Goal: Information Seeking & Learning: Understand process/instructions

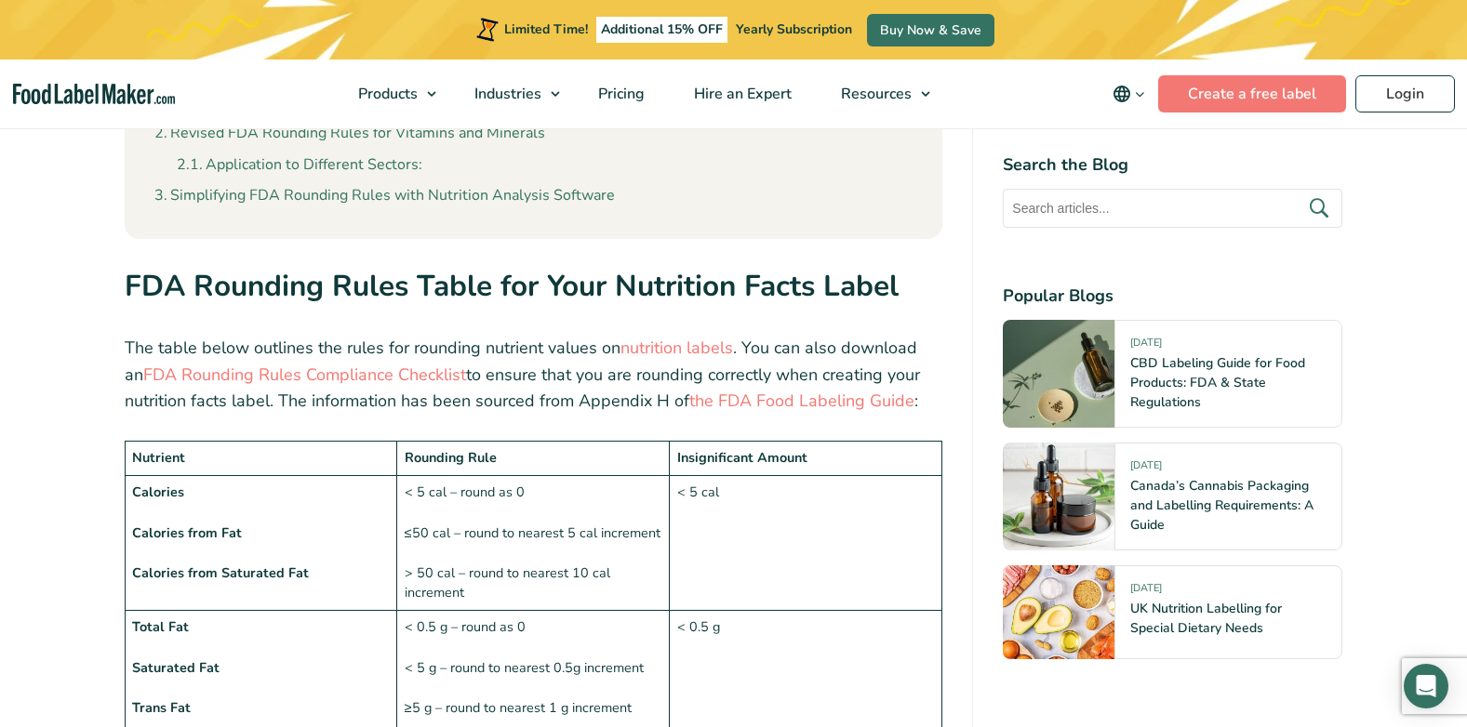
scroll to position [1395, 0]
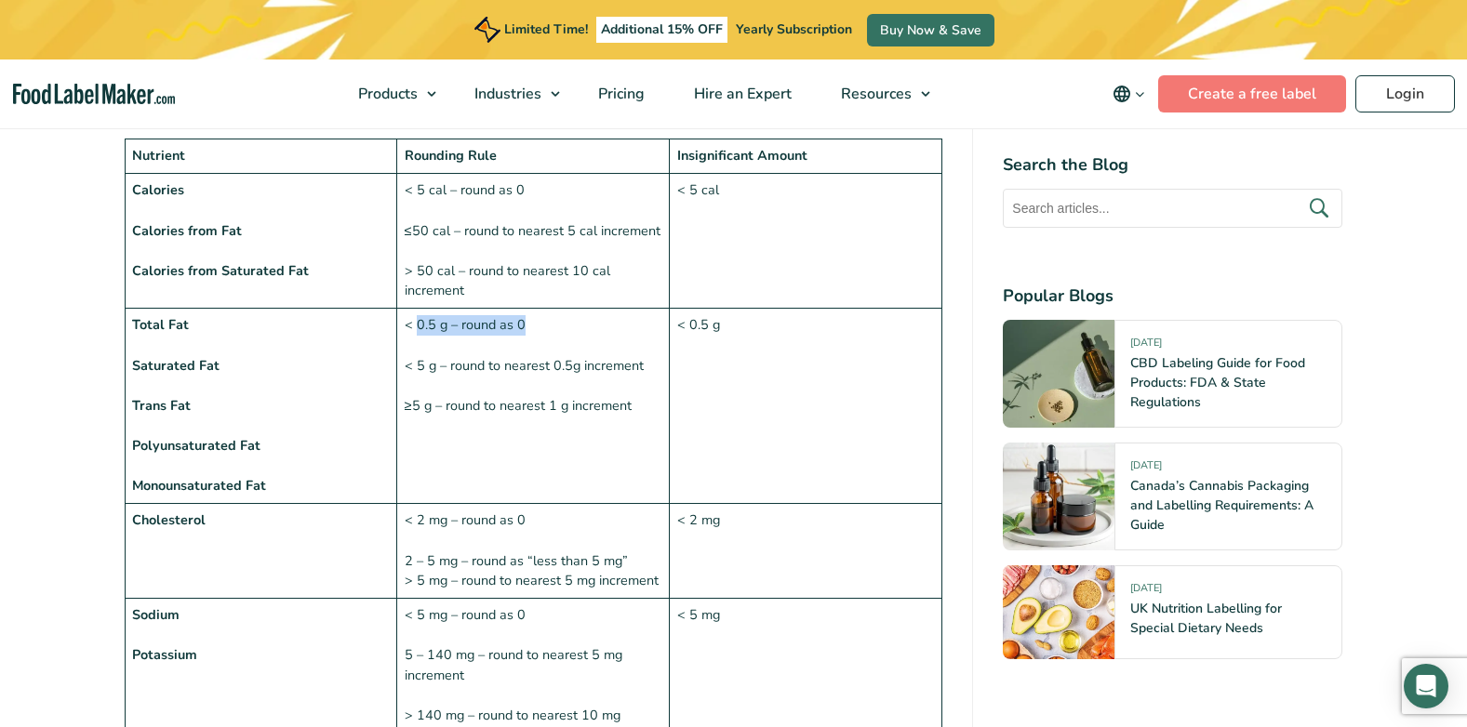
drag, startPoint x: 442, startPoint y: 329, endPoint x: 602, endPoint y: 329, distance: 160.0
click at [602, 329] on td "< 0.5 g – round as 0 < 5 g – round to nearest 0.5g increment ≥5 g – round to ne…" at bounding box center [533, 406] width 273 height 195
drag, startPoint x: 602, startPoint y: 329, endPoint x: 540, endPoint y: 381, distance: 80.5
click at [565, 391] on td "< 0.5 g – round as 0 < 5 g – round to nearest 0.5g increment ≥5 g – round to ne…" at bounding box center [533, 406] width 273 height 195
drag, startPoint x: 587, startPoint y: 366, endPoint x: 657, endPoint y: 388, distance: 73.0
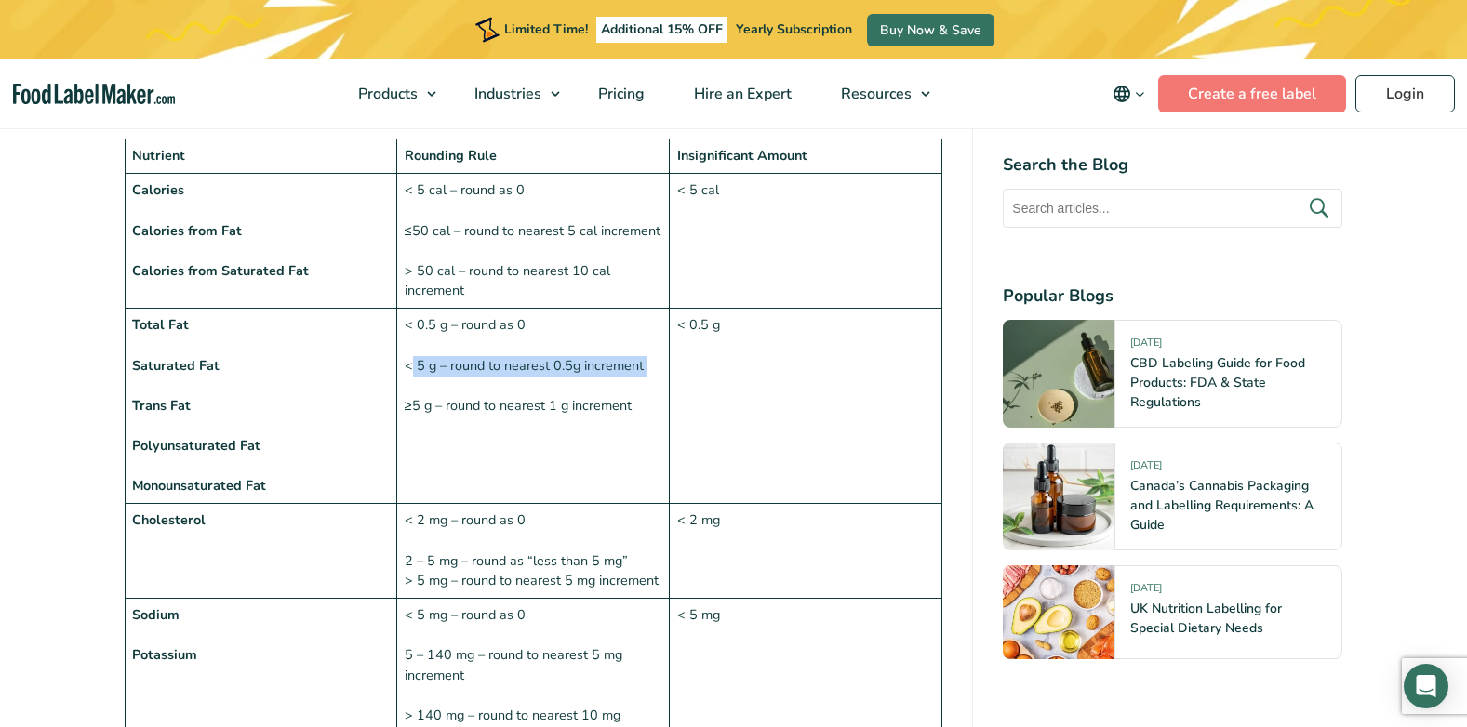
click at [657, 388] on td "< 0.5 g – round as 0 < 5 g – round to nearest 0.5g increment ≥5 g – round to ne…" at bounding box center [533, 406] width 273 height 195
drag, startPoint x: 657, startPoint y: 388, endPoint x: 579, endPoint y: 426, distance: 86.9
click at [578, 428] on td "< 0.5 g – round as 0 < 5 g – round to nearest 0.5g increment ≥5 g – round to ne…" at bounding box center [533, 406] width 273 height 195
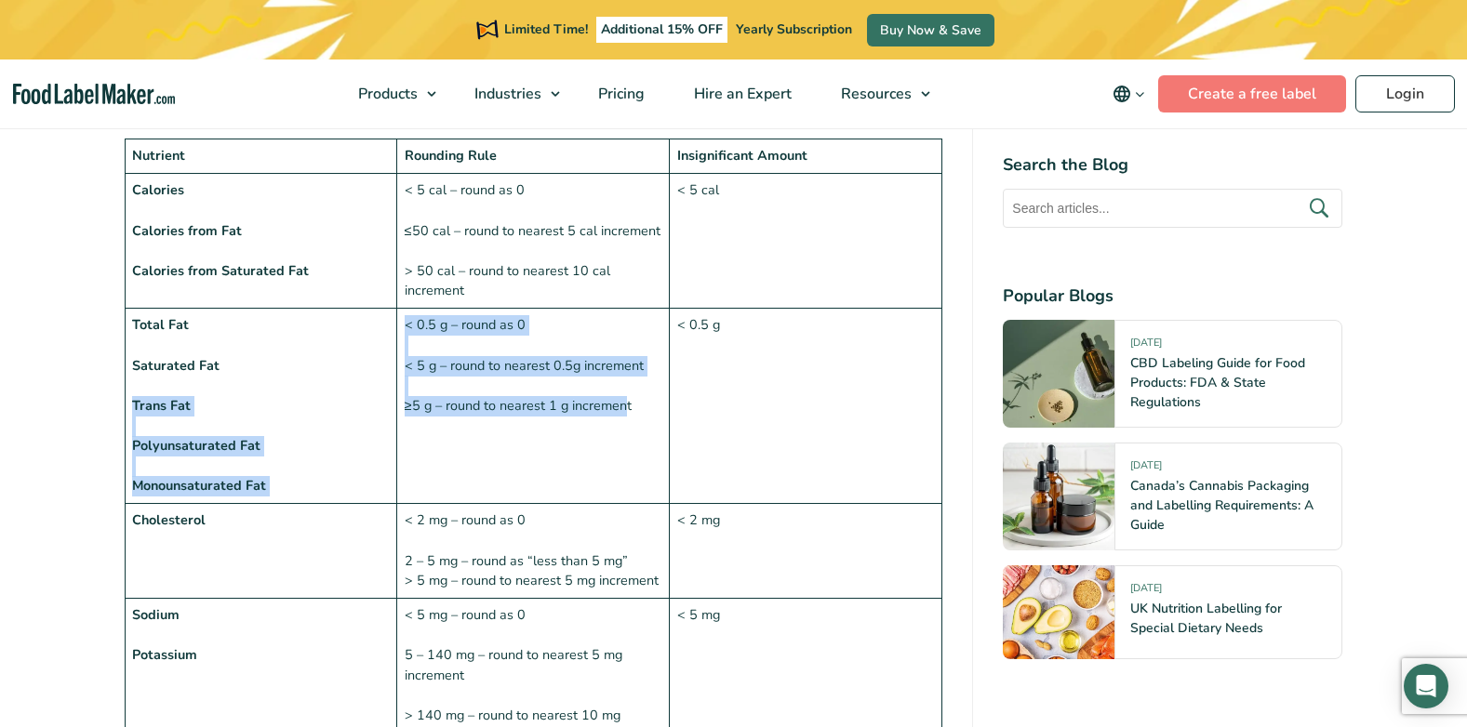
drag, startPoint x: 626, startPoint y: 401, endPoint x: 355, endPoint y: 407, distance: 270.8
click at [355, 407] on tr "Total Fat Saturated Fat Trans Fat Polyunsaturated Fat Monounsaturated Fat < 0.5…" at bounding box center [534, 406] width 818 height 195
drag, startPoint x: 355, startPoint y: 407, endPoint x: 432, endPoint y: 452, distance: 88.4
click at [432, 452] on td "< 0.5 g – round as 0 < 5 g – round to nearest 0.5g increment ≥5 g – round to ne…" at bounding box center [533, 406] width 273 height 195
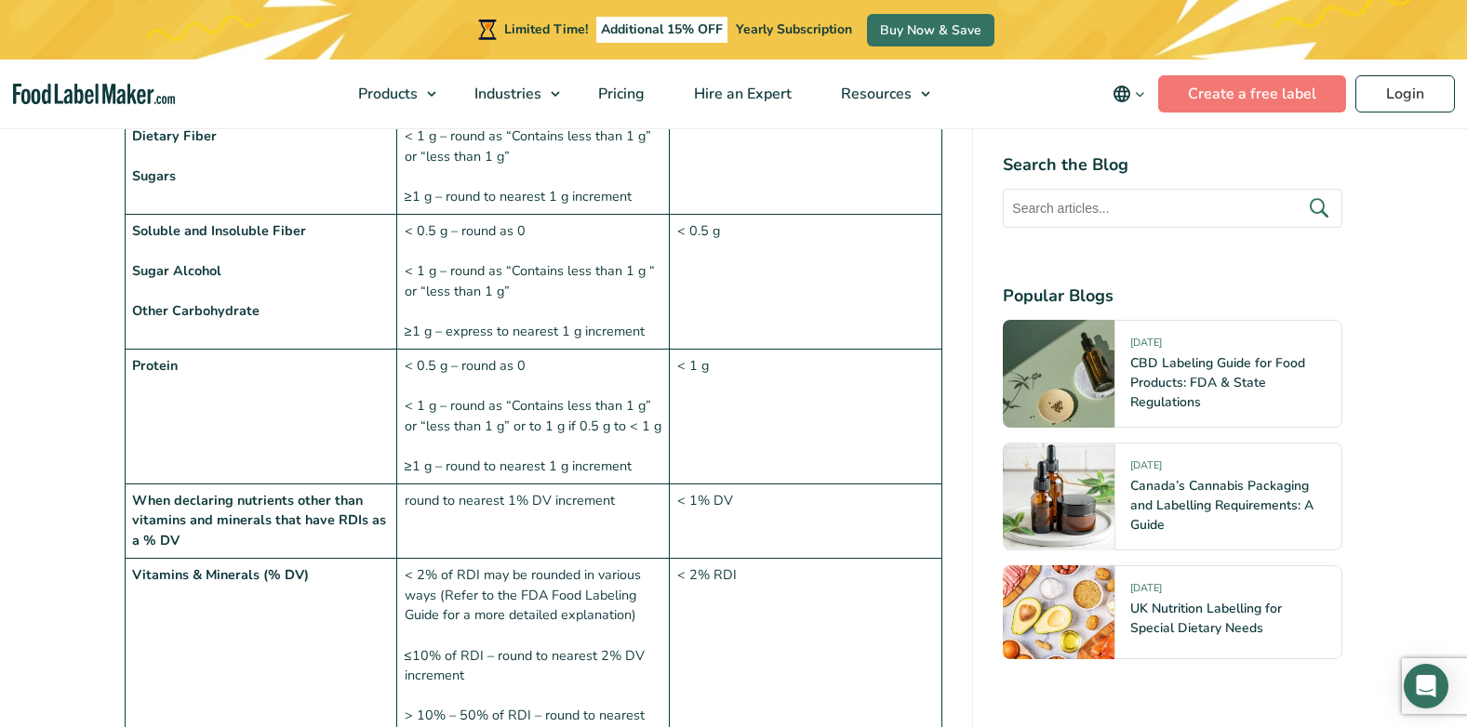
scroll to position [2046, 0]
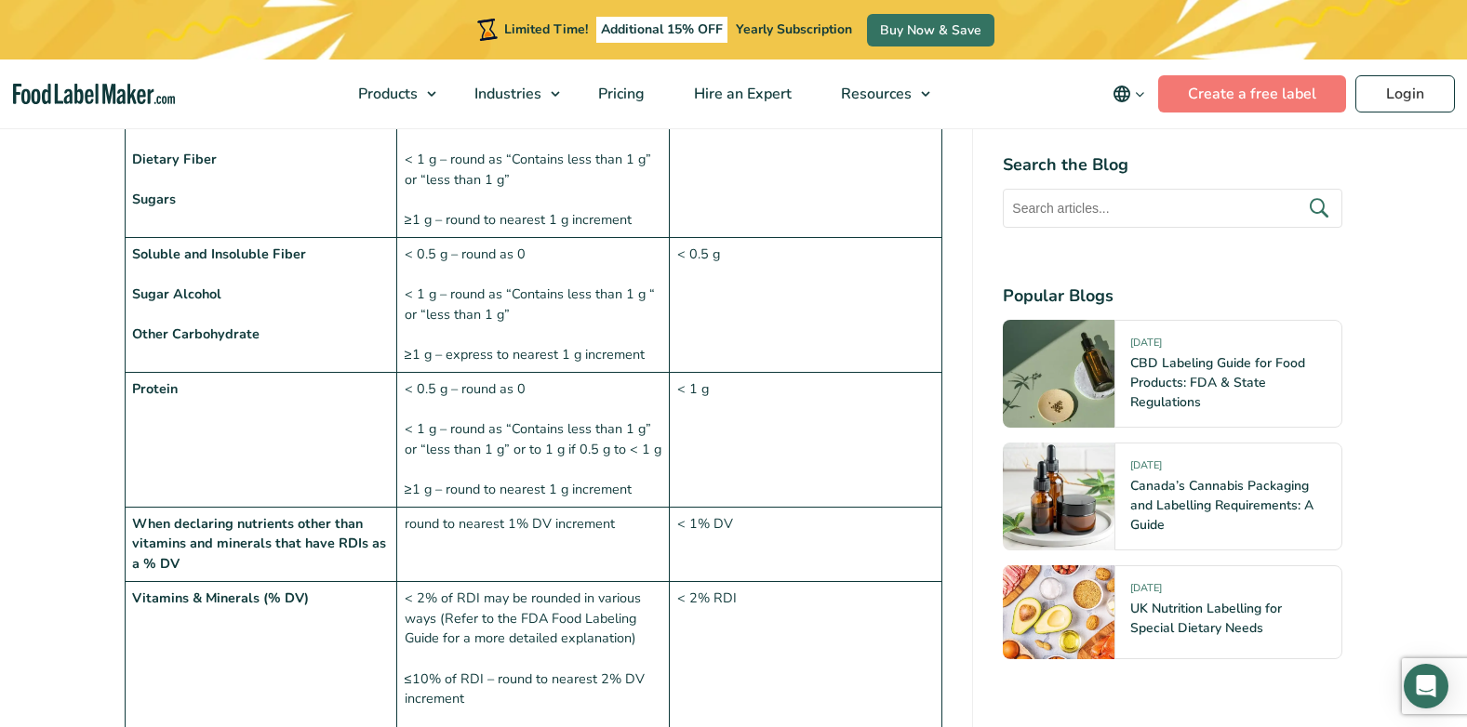
drag, startPoint x: 553, startPoint y: 251, endPoint x: 399, endPoint y: 251, distance: 154.4
click at [399, 251] on td "< 0.5 g – round as 0 < 1 g – round as “Contains less than 1 g “ or “less than 1…" at bounding box center [533, 304] width 273 height 135
drag, startPoint x: 399, startPoint y: 251, endPoint x: 546, endPoint y: 340, distance: 172.0
click at [546, 340] on td "< 0.5 g – round as 0 < 1 g – round as “Contains less than 1 g “ or “less than 1…" at bounding box center [533, 304] width 273 height 135
drag, startPoint x: 551, startPoint y: 320, endPoint x: 412, endPoint y: 295, distance: 140.9
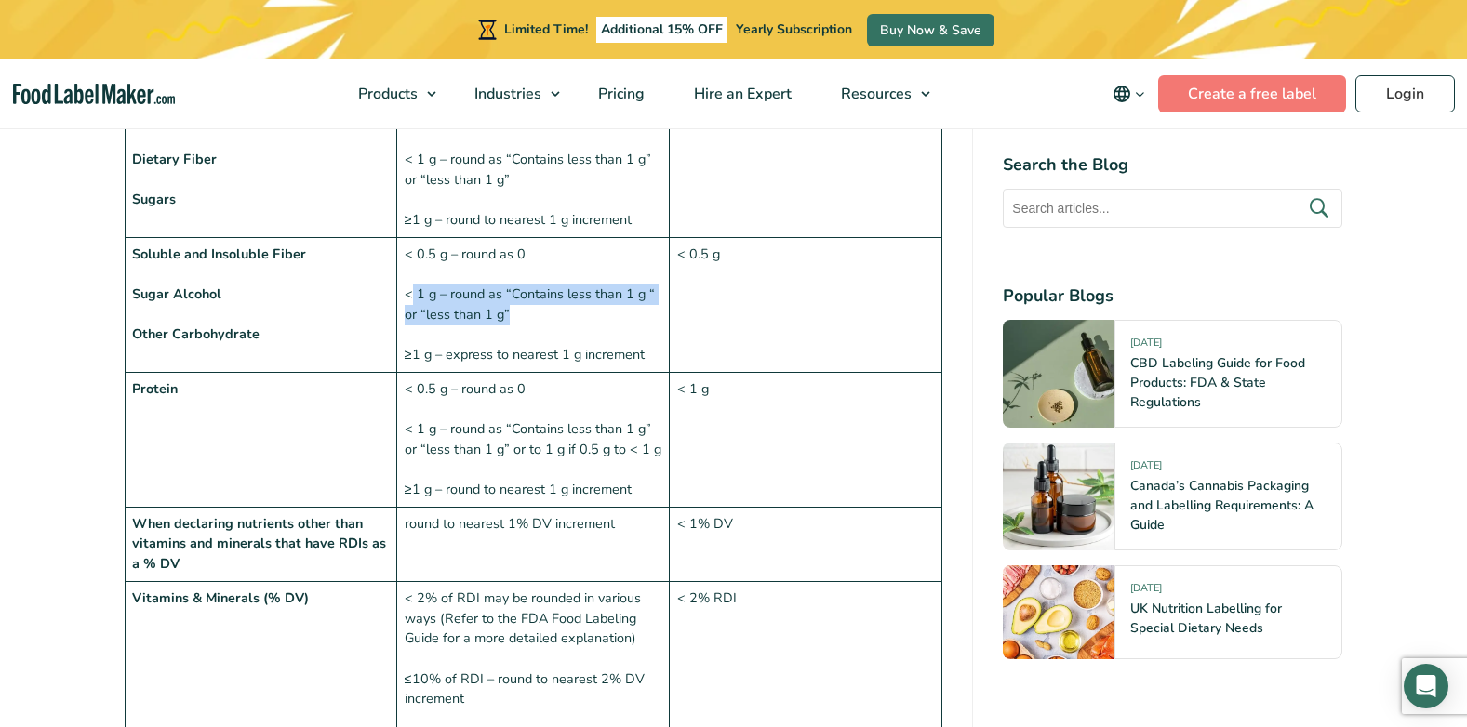
click at [412, 295] on td "< 0.5 g – round as 0 < 1 g – round as “Contains less than 1 g “ or “less than 1…" at bounding box center [533, 304] width 273 height 135
drag, startPoint x: 412, startPoint y: 295, endPoint x: 540, endPoint y: 318, distance: 129.5
click at [540, 318] on td "< 0.5 g – round as 0 < 1 g – round as “Contains less than 1 g “ or “less than 1…" at bounding box center [533, 304] width 273 height 135
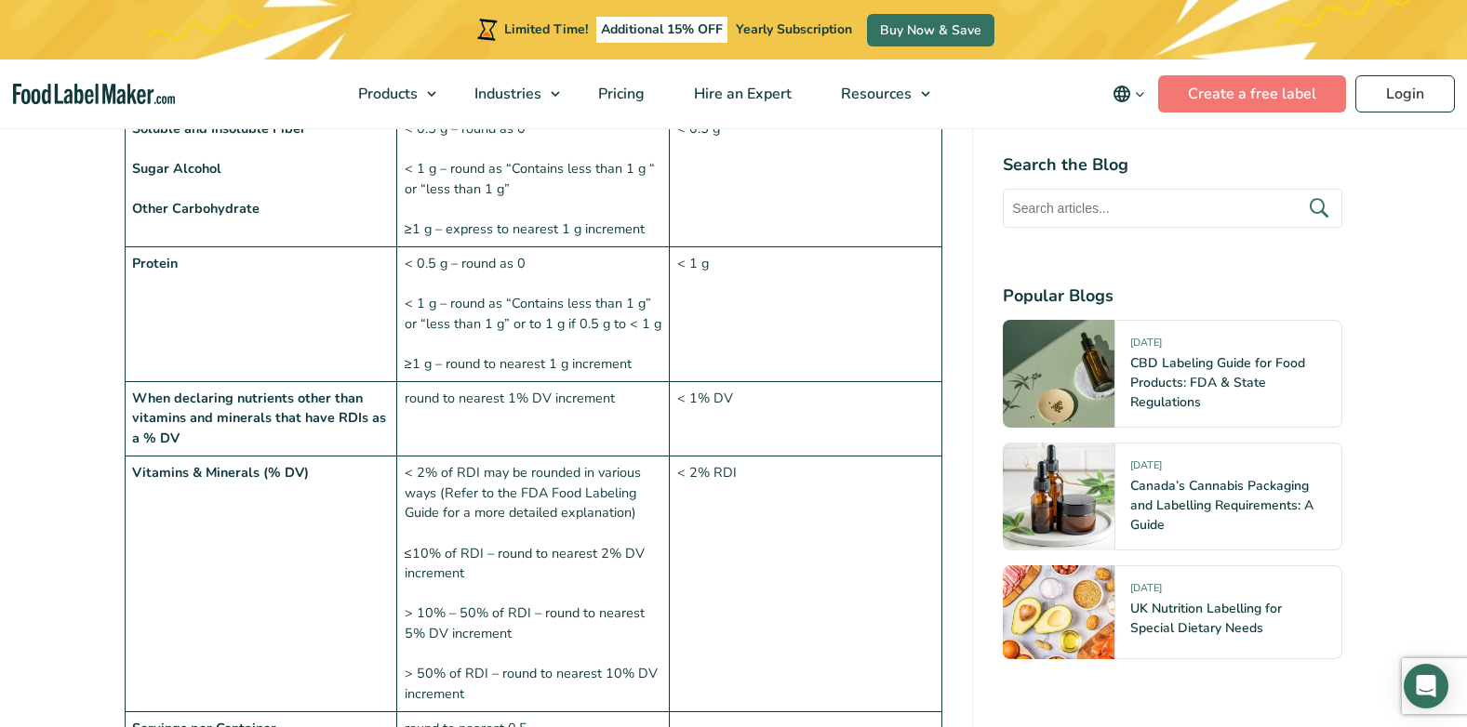
scroll to position [2139, 0]
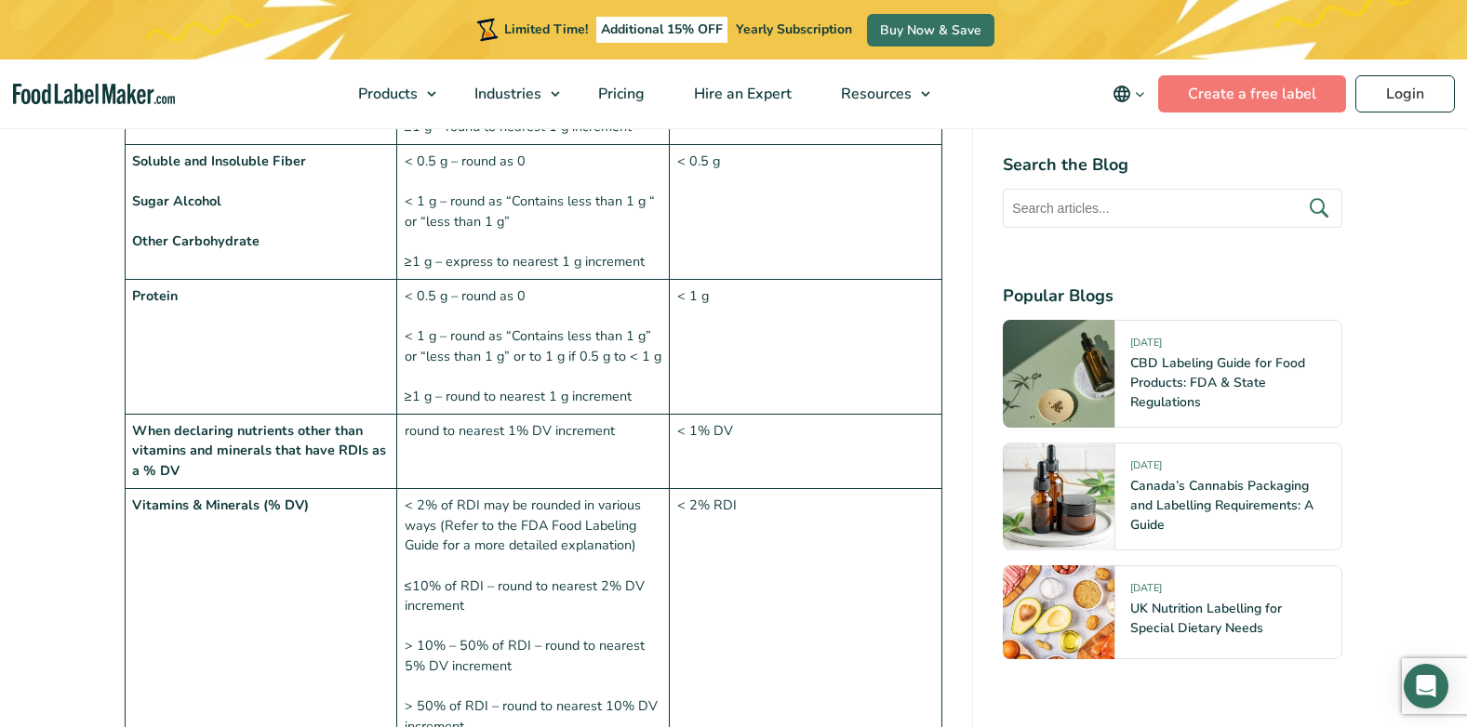
drag, startPoint x: 636, startPoint y: 247, endPoint x: 405, endPoint y: 250, distance: 231.6
click at [405, 250] on td "< 0.5 g – round as 0 < 1 g – round as “Contains less than 1 g “ or “less than 1…" at bounding box center [533, 211] width 273 height 135
drag, startPoint x: 636, startPoint y: 260, endPoint x: 428, endPoint y: 259, distance: 208.4
click at [428, 259] on td "< 0.5 g – round as 0 < 1 g – round as “Contains less than 1 g “ or “less than 1…" at bounding box center [533, 211] width 273 height 135
drag, startPoint x: 428, startPoint y: 259, endPoint x: 473, endPoint y: 323, distance: 78.7
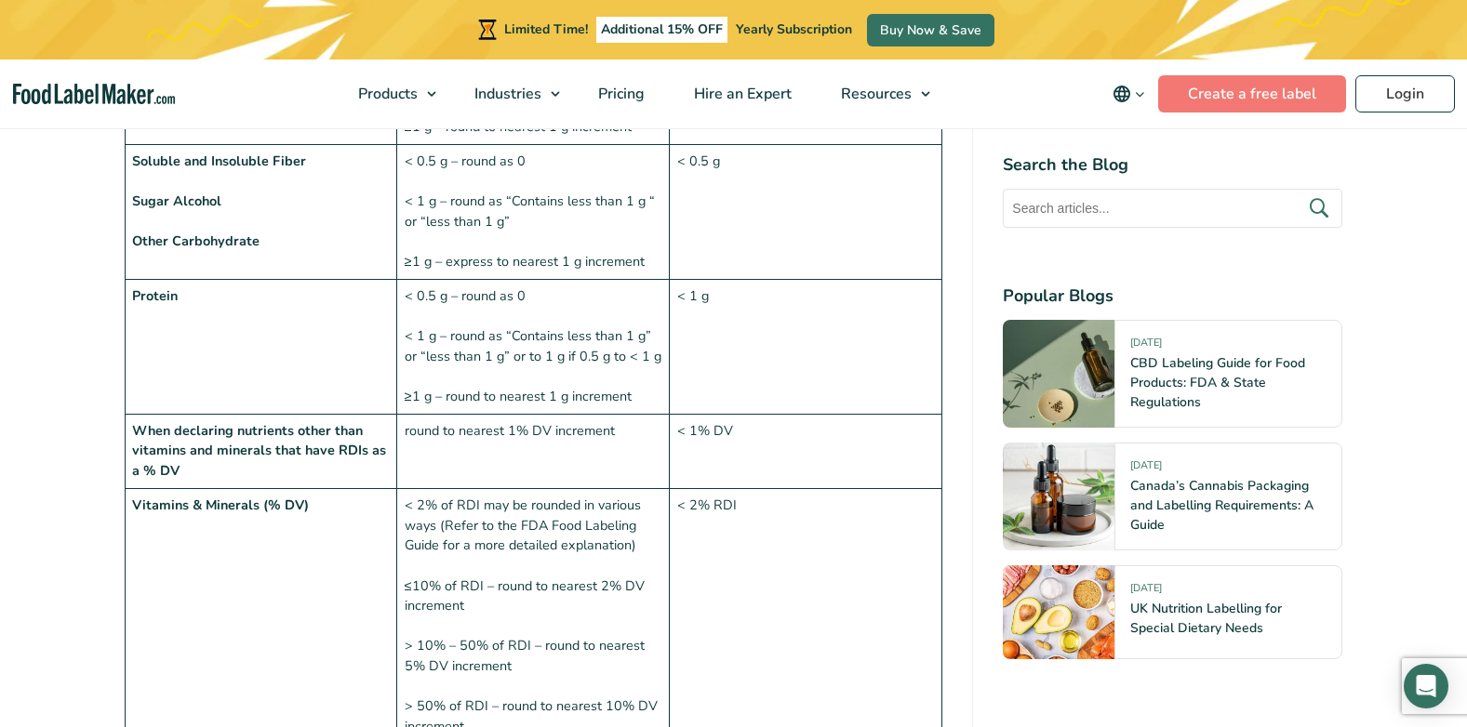
click at [473, 323] on td "< 0.5 g – round as 0 < 1 g – round as “Contains less than 1 g” or “less than 1 …" at bounding box center [533, 346] width 273 height 135
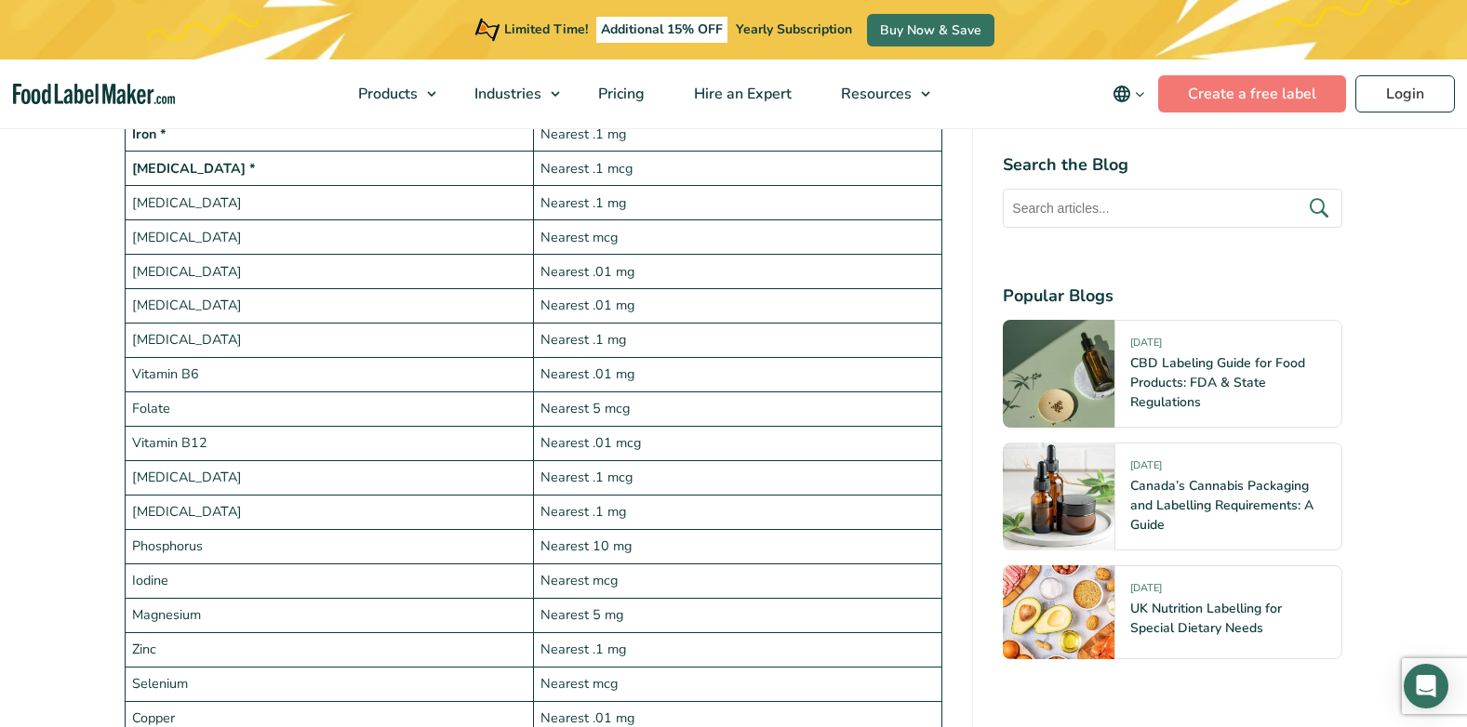
scroll to position [3442, 0]
